Goal: Task Accomplishment & Management: Manage account settings

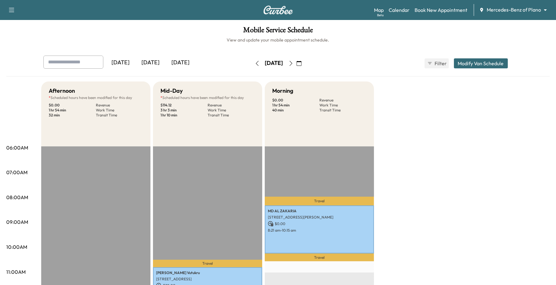
click at [519, 12] on body "Support Log Out Map Beta Calendar Book New Appointment Mercedes-Benz of Plano *…" at bounding box center [278, 142] width 556 height 285
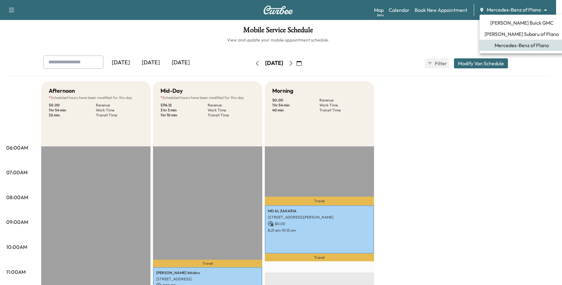
click at [509, 35] on span "[PERSON_NAME] Subaru of Plano" at bounding box center [522, 33] width 74 height 7
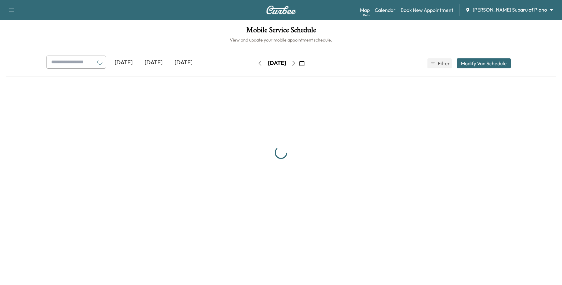
click at [512, 15] on div "Map Beta Calendar Book New Appointment [PERSON_NAME] Subaru of Plano ******** ​" at bounding box center [458, 10] width 197 height 12
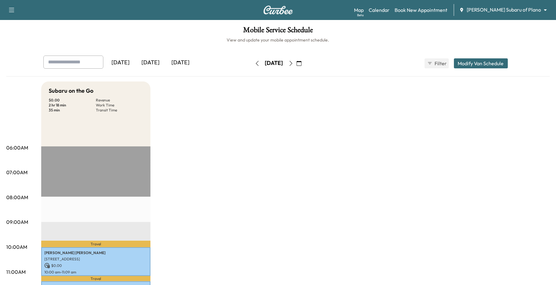
click at [513, 12] on body "Support Log Out Map Beta Calendar Book New Appointment [PERSON_NAME] Subaru of …" at bounding box center [278, 142] width 556 height 285
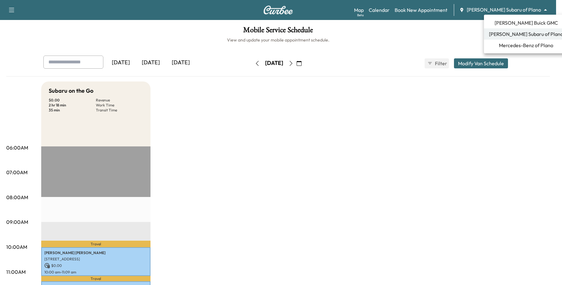
click at [505, 22] on span "[PERSON_NAME] Buick GMC" at bounding box center [526, 22] width 63 height 7
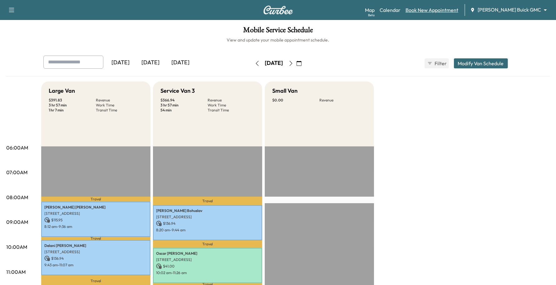
click at [454, 12] on link "Book New Appointment" at bounding box center [432, 9] width 53 height 7
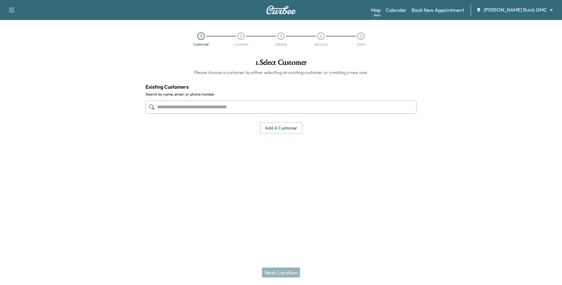
click at [195, 106] on input "text" at bounding box center [281, 107] width 271 height 13
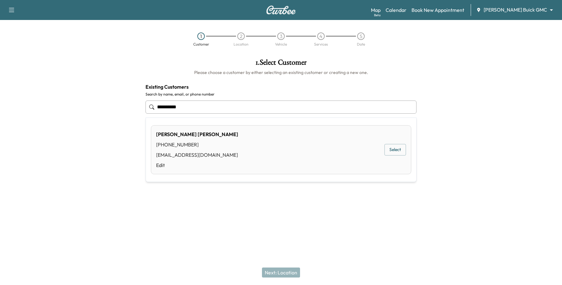
click at [392, 152] on button "Select" at bounding box center [396, 150] width 22 height 12
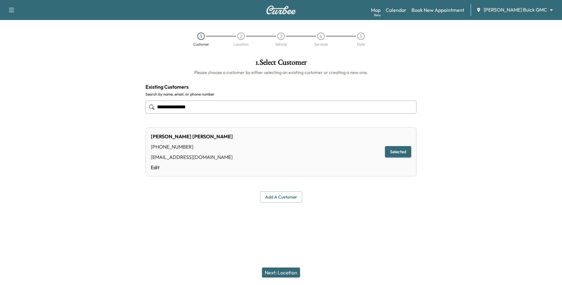
type input "**********"
click at [281, 271] on button "Next: Location" at bounding box center [281, 273] width 38 height 10
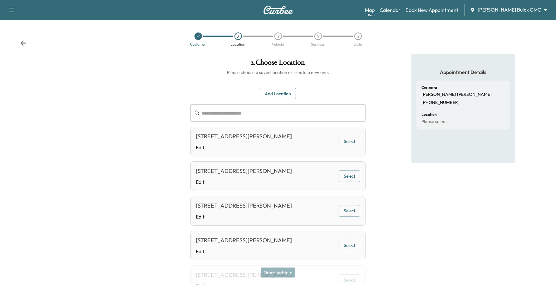
click at [346, 142] on button "Select" at bounding box center [350, 142] width 22 height 12
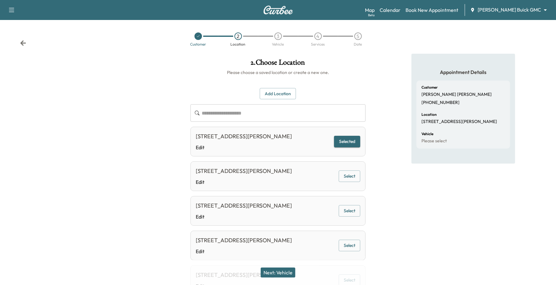
click at [275, 272] on button "Next: Vehicle" at bounding box center [278, 273] width 35 height 10
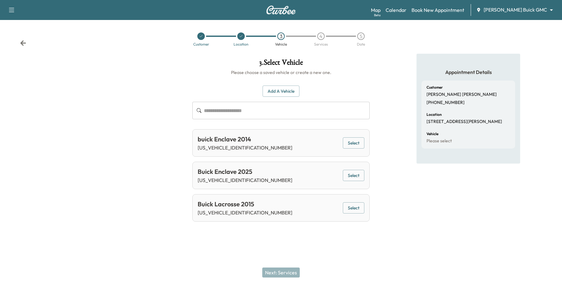
click at [355, 179] on button "Select" at bounding box center [354, 176] width 22 height 12
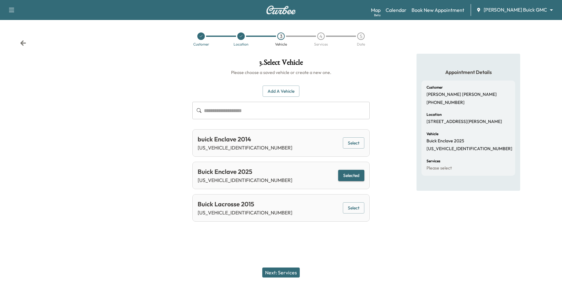
click at [278, 272] on button "Next: Services" at bounding box center [280, 273] width 37 height 10
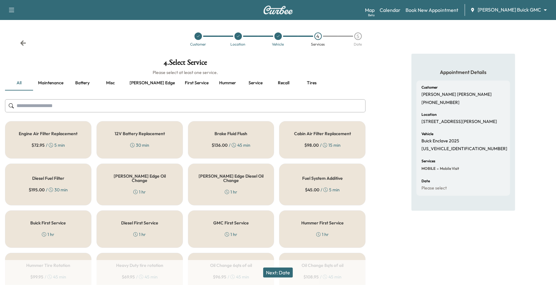
click at [207, 234] on div "GMC First Service 1 hr" at bounding box center [231, 229] width 87 height 37
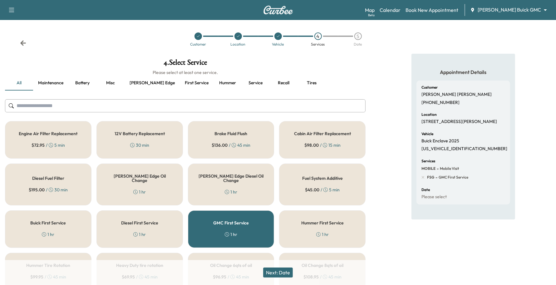
click at [285, 270] on button "Next: Date" at bounding box center [278, 273] width 30 height 10
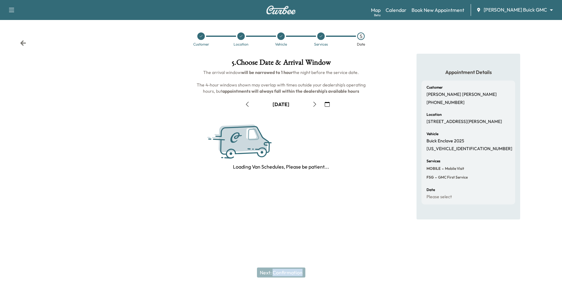
click at [285, 270] on div "Next: Confirmation" at bounding box center [281, 272] width 562 height 25
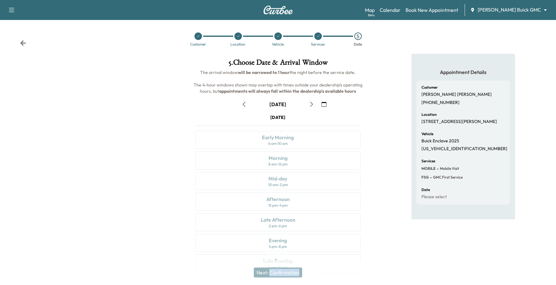
click at [322, 105] on icon "button" at bounding box center [324, 104] width 5 height 5
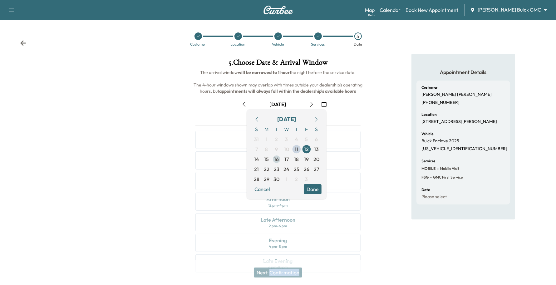
click at [277, 160] on span "16" at bounding box center [277, 159] width 5 height 7
click at [308, 188] on button "Done" at bounding box center [313, 189] width 18 height 10
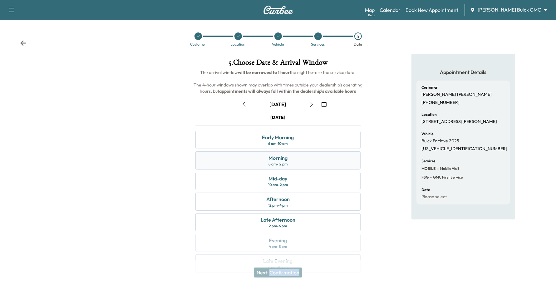
click at [302, 160] on div "Morning 8 am - 12 pm" at bounding box center [279, 160] width 166 height 18
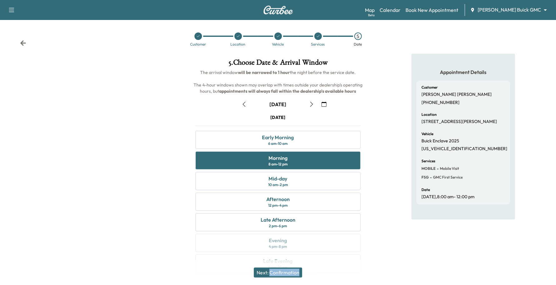
click at [290, 276] on button "Next: Confirmation" at bounding box center [278, 273] width 48 height 10
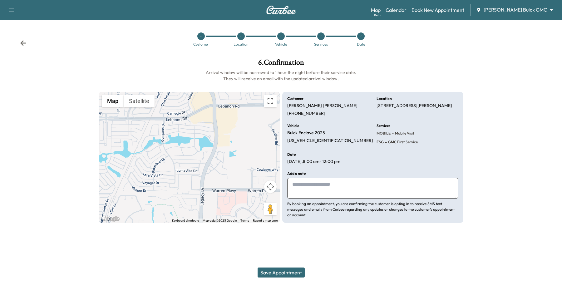
click at [291, 273] on button "Save Appointment" at bounding box center [281, 273] width 47 height 10
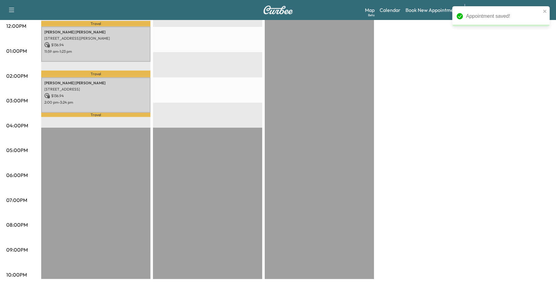
scroll to position [232, 0]
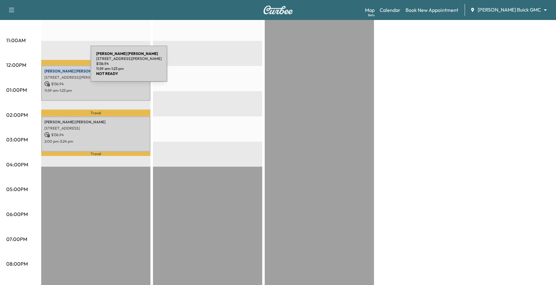
drag, startPoint x: 78, startPoint y: 67, endPoint x: 44, endPoint y: 67, distance: 34.7
click at [44, 69] on p "[PERSON_NAME]" at bounding box center [95, 71] width 103 height 5
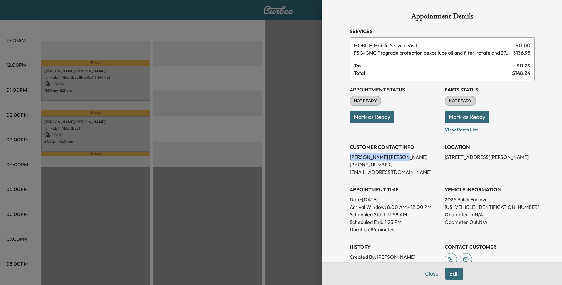
drag, startPoint x: 46, startPoint y: 68, endPoint x: 337, endPoint y: 152, distance: 303.1
click at [342, 152] on div "Appointment Details Services MOBILE - Mobile Service Visit $ 0.00 FSG - GMC Pro…" at bounding box center [442, 180] width 200 height 360
copy p "[PERSON_NAME]"
click at [424, 276] on button "Close" at bounding box center [432, 274] width 22 height 12
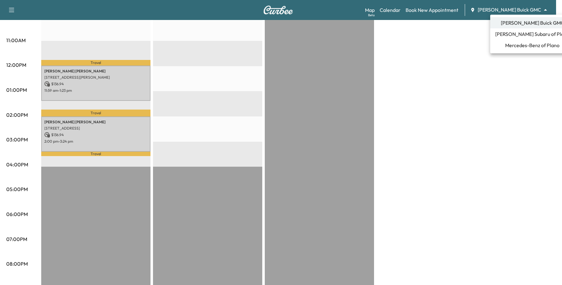
click at [507, 45] on span "Mercedes-Benz of Plano" at bounding box center [532, 45] width 54 height 7
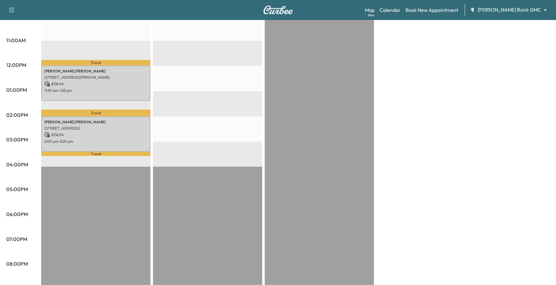
scroll to position [0, 0]
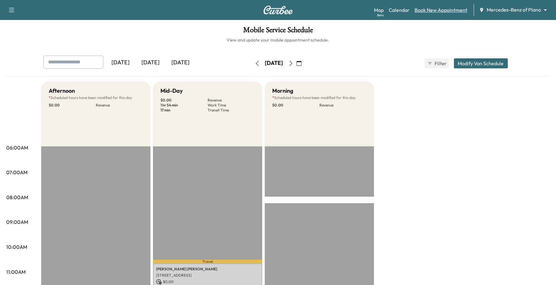
click at [455, 7] on link "Book New Appointment" at bounding box center [441, 9] width 53 height 7
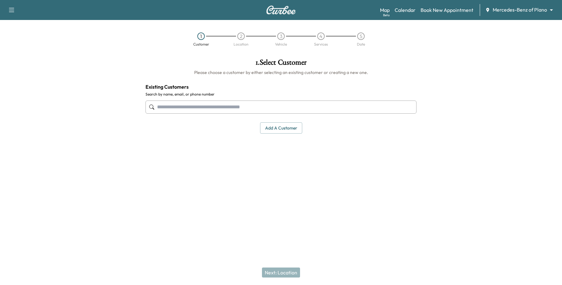
click at [219, 111] on input "text" at bounding box center [281, 107] width 271 height 13
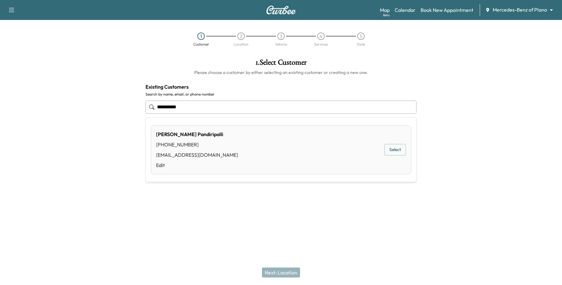
click at [398, 148] on button "Select" at bounding box center [396, 150] width 22 height 12
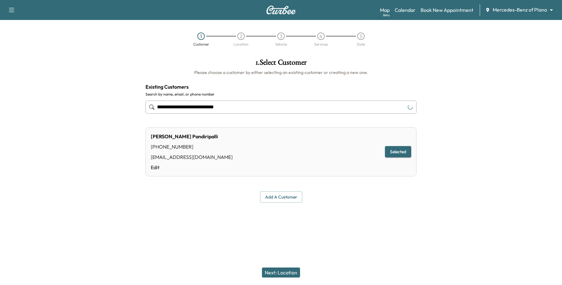
type input "**********"
click at [293, 267] on div "Next: Location" at bounding box center [281, 272] width 562 height 25
click at [293, 271] on button "Next: Location" at bounding box center [281, 273] width 38 height 10
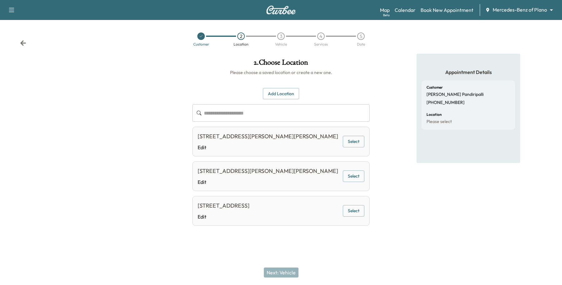
click at [277, 92] on button "Add Location" at bounding box center [281, 94] width 36 height 12
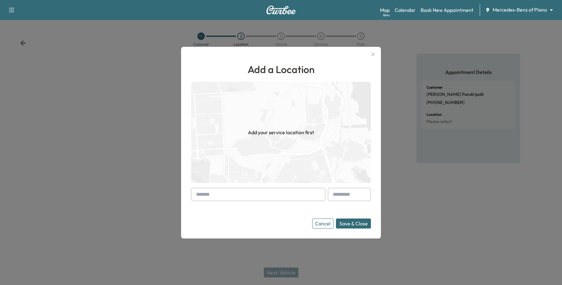
click at [233, 199] on input "text" at bounding box center [258, 194] width 134 height 13
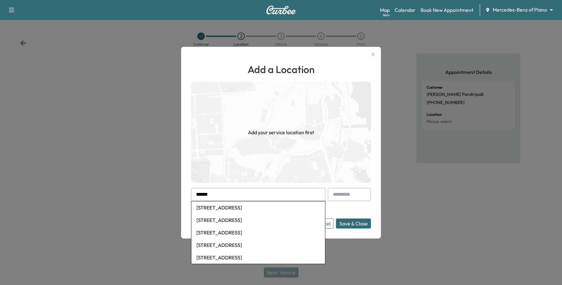
click at [241, 205] on li "[STREET_ADDRESS]" at bounding box center [258, 207] width 134 height 12
type input "**********"
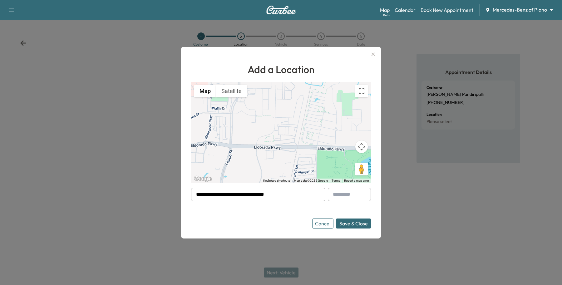
click at [359, 226] on button "Save & Close" at bounding box center [353, 224] width 35 height 10
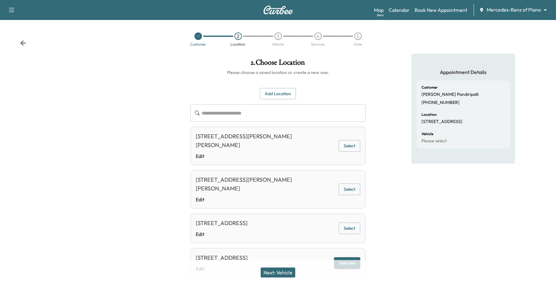
drag, startPoint x: 281, startPoint y: 269, endPoint x: 281, endPoint y: 275, distance: 6.2
click at [281, 273] on button "Next: Vehicle" at bounding box center [278, 273] width 35 height 10
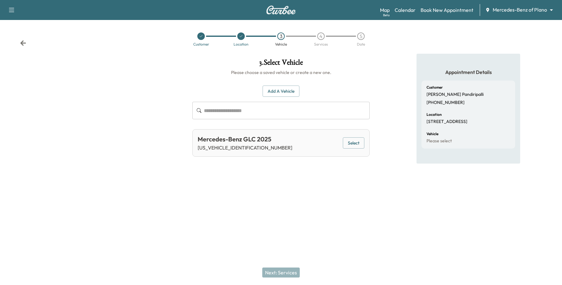
click at [343, 147] on button "Select" at bounding box center [354, 143] width 22 height 12
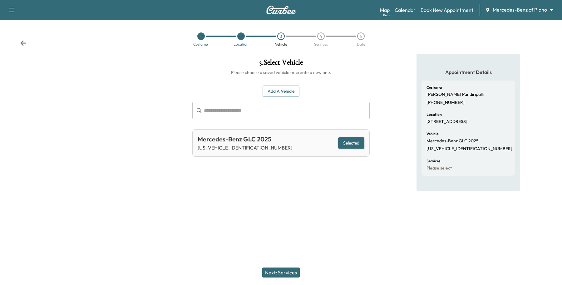
click at [283, 275] on button "Next: Services" at bounding box center [280, 273] width 37 height 10
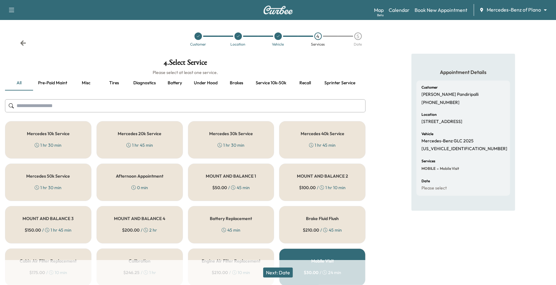
click at [82, 141] on div "Mercedes 10k Service 1 hr 30 min" at bounding box center [48, 139] width 87 height 37
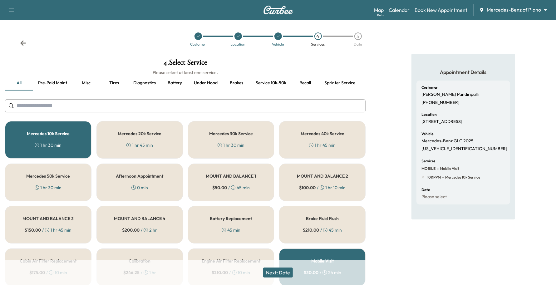
drag, startPoint x: 282, startPoint y: 272, endPoint x: 281, endPoint y: 280, distance: 8.5
click at [282, 280] on div "Next: Date" at bounding box center [278, 272] width 556 height 25
click at [281, 272] on button "Next: Date" at bounding box center [278, 273] width 30 height 10
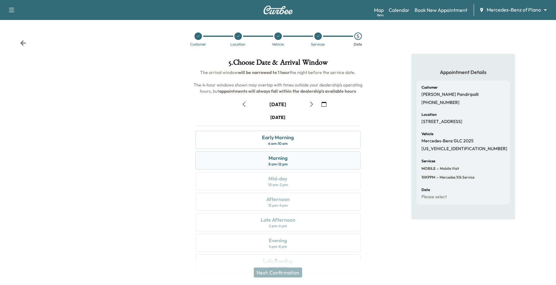
click at [281, 158] on div "Morning" at bounding box center [278, 157] width 19 height 7
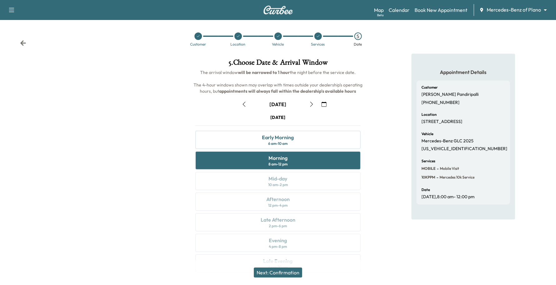
click at [280, 275] on button "Next: Confirmation" at bounding box center [278, 273] width 48 height 10
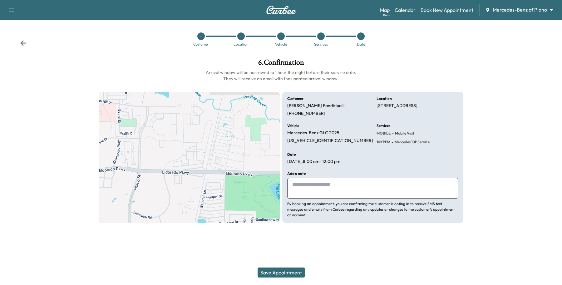
click at [292, 274] on button "Save Appointment" at bounding box center [281, 273] width 47 height 10
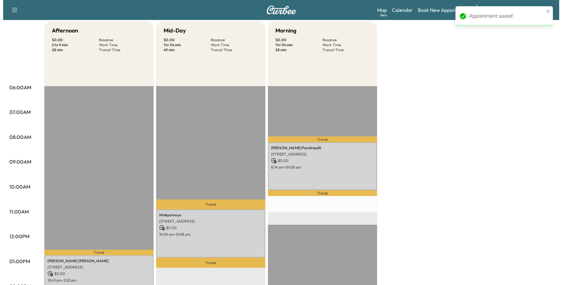
scroll to position [117, 0]
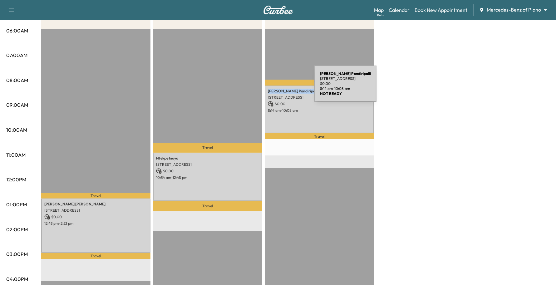
drag, startPoint x: 325, startPoint y: 88, endPoint x: 268, endPoint y: 87, distance: 57.8
click at [268, 89] on p "[PERSON_NAME] [PERSON_NAME]" at bounding box center [319, 91] width 103 height 5
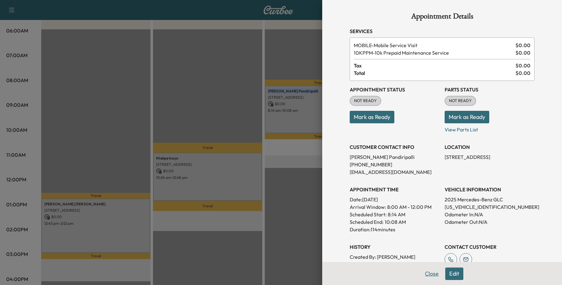
click at [421, 274] on button "Close" at bounding box center [432, 274] width 22 height 12
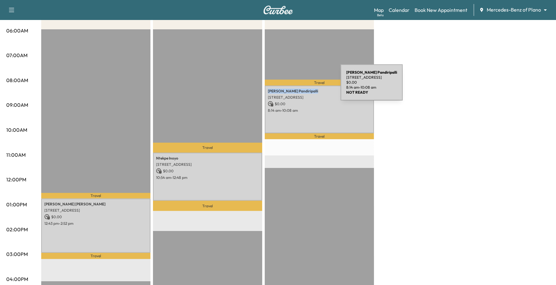
copy p "[PERSON_NAME] [PERSON_NAME]"
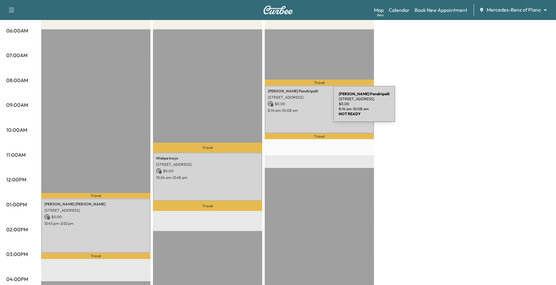
click at [286, 108] on p "8:14 am - 10:08 am" at bounding box center [319, 110] width 103 height 5
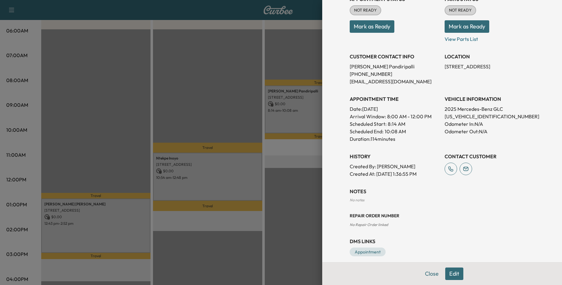
scroll to position [97, 0]
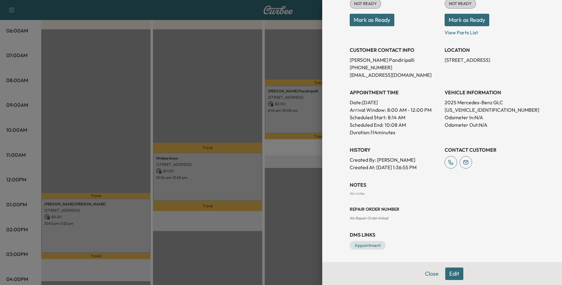
click at [464, 281] on div "Close Edit" at bounding box center [442, 273] width 240 height 23
click at [449, 273] on button "Edit" at bounding box center [454, 274] width 18 height 12
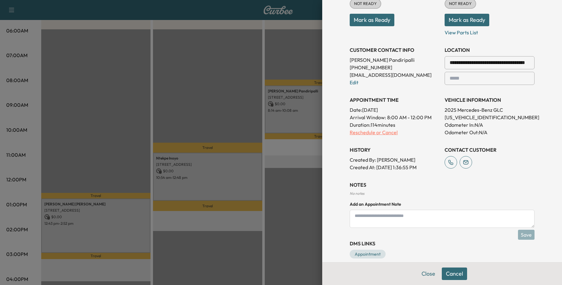
click at [372, 133] on p "Reschedule or Cancel" at bounding box center [395, 132] width 90 height 7
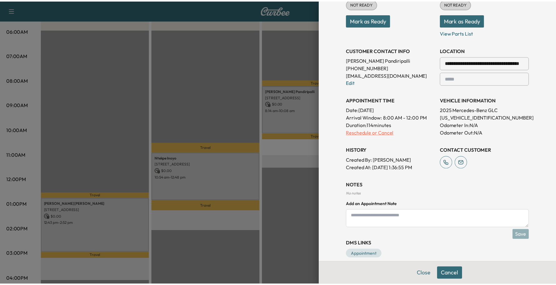
scroll to position [0, 0]
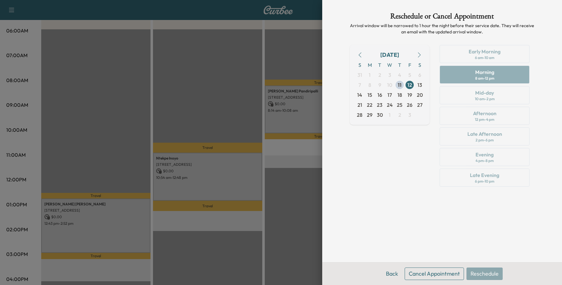
click at [415, 273] on button "Cancel Appointment" at bounding box center [434, 274] width 59 height 12
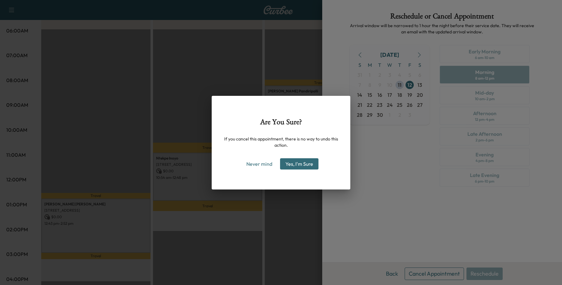
click at [293, 163] on button "Yes, I'm Sure" at bounding box center [299, 163] width 38 height 11
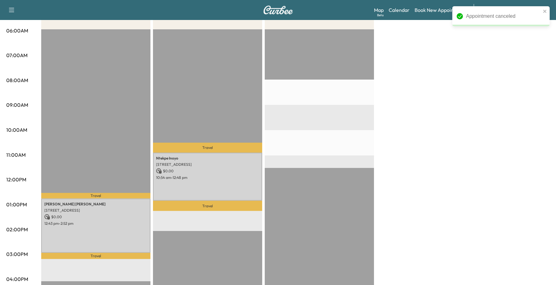
click at [280, 106] on div "EST Start" at bounding box center [319, 231] width 109 height 404
